Goal: Navigation & Orientation: Find specific page/section

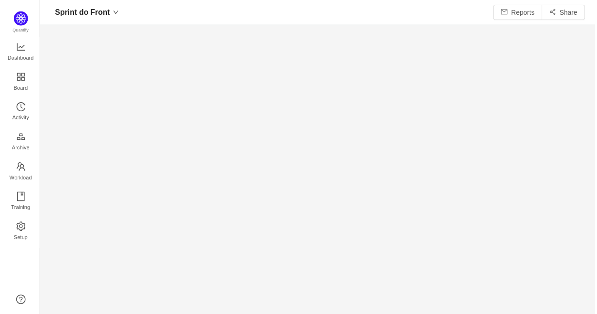
scroll to position [302, 532]
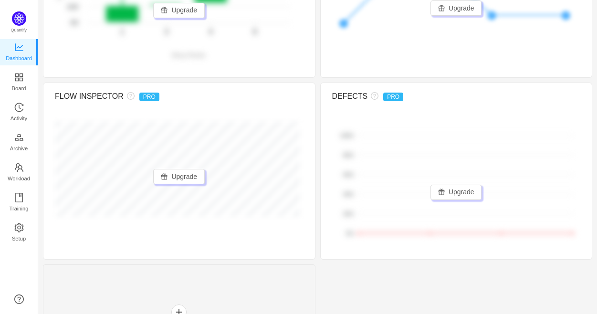
scroll to position [795, 0]
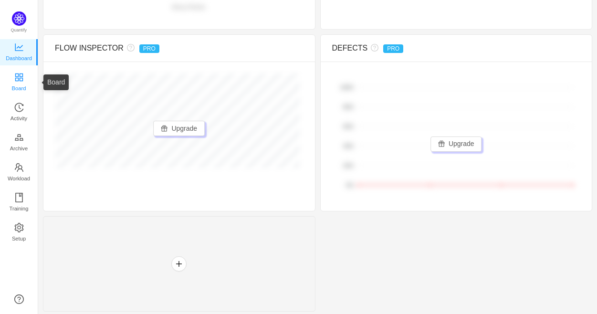
click at [19, 77] on icon "icon: appstore" at bounding box center [19, 78] width 10 height 10
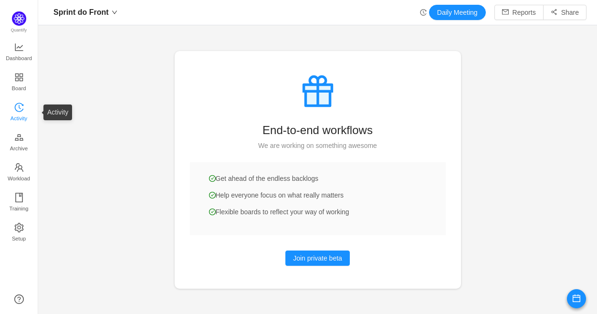
click at [22, 114] on span "Activity" at bounding box center [19, 118] width 17 height 19
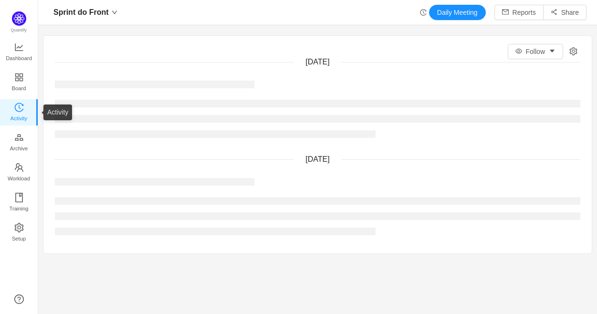
click at [22, 114] on span "Activity" at bounding box center [19, 118] width 17 height 19
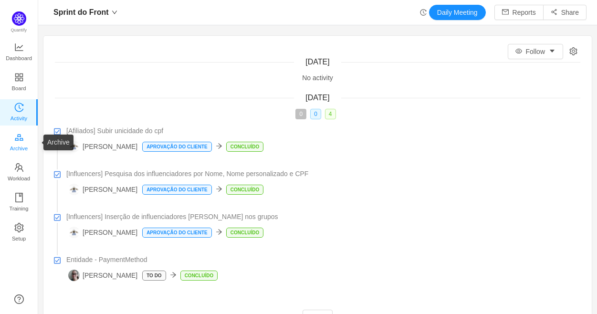
click at [18, 146] on span "Archive" at bounding box center [19, 148] width 18 height 19
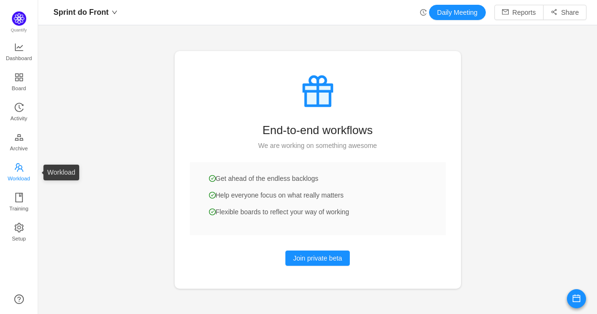
click at [14, 163] on icon "icon: team" at bounding box center [19, 168] width 10 height 10
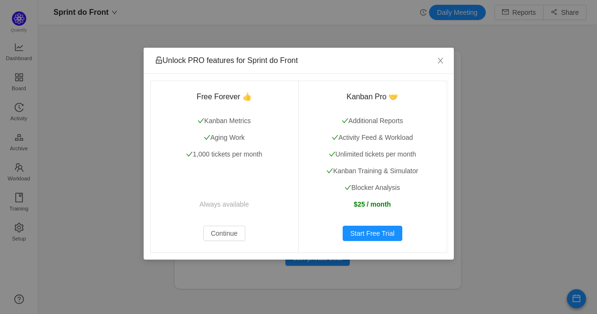
click at [13, 200] on div "Unlock PRO features for Sprint do Front Free Forever 👍 Kanban Metrics Aging Wor…" at bounding box center [298, 157] width 597 height 314
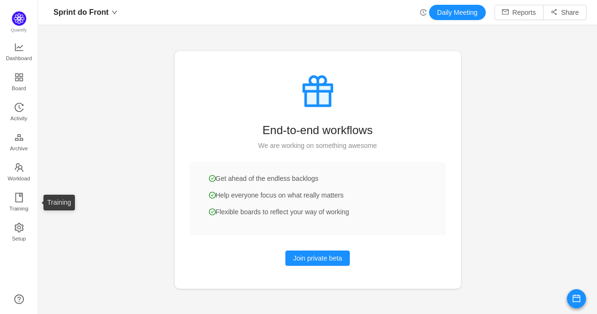
click at [13, 200] on span "Training" at bounding box center [18, 208] width 19 height 19
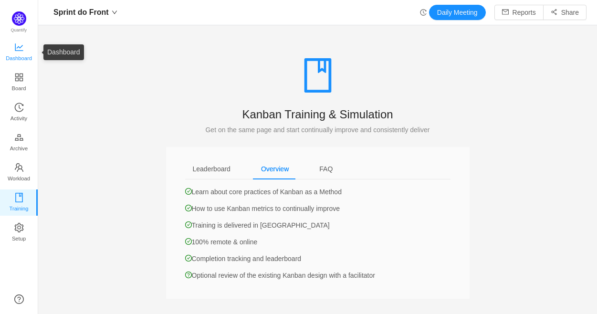
click at [14, 48] on icon "icon: line-chart" at bounding box center [19, 48] width 10 height 10
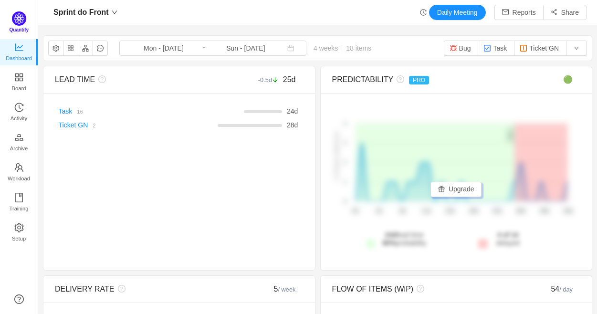
click at [14, 16] on img at bounding box center [19, 18] width 14 height 14
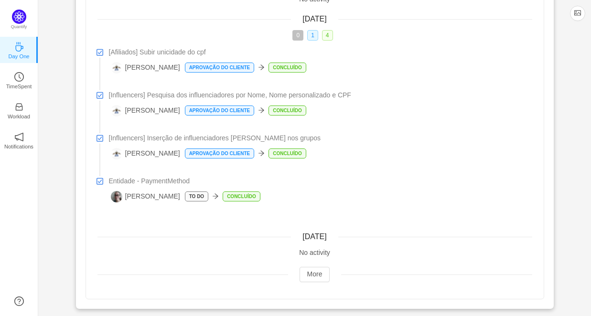
scroll to position [197, 0]
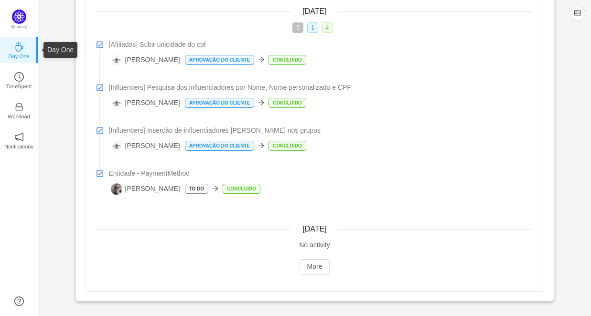
click at [17, 44] on icon "icon: coffee" at bounding box center [19, 47] width 10 height 10
click at [21, 79] on icon "icon: clock-circle" at bounding box center [19, 77] width 10 height 10
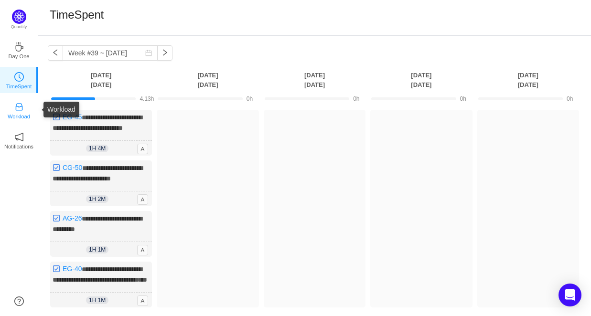
click at [20, 105] on link "Workload" at bounding box center [19, 110] width 10 height 10
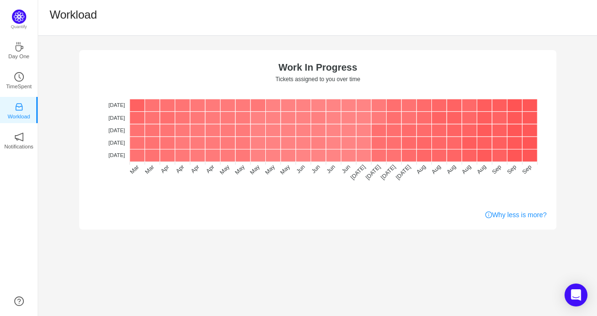
click at [20, 126] on ul "Day One TimeSpent Workload Notifications About" at bounding box center [19, 102] width 38 height 134
click at [22, 26] on p "Quantify" at bounding box center [18, 27] width 23 height 9
click at [18, 16] on img at bounding box center [19, 17] width 14 height 14
